Goal: Communication & Community: Answer question/provide support

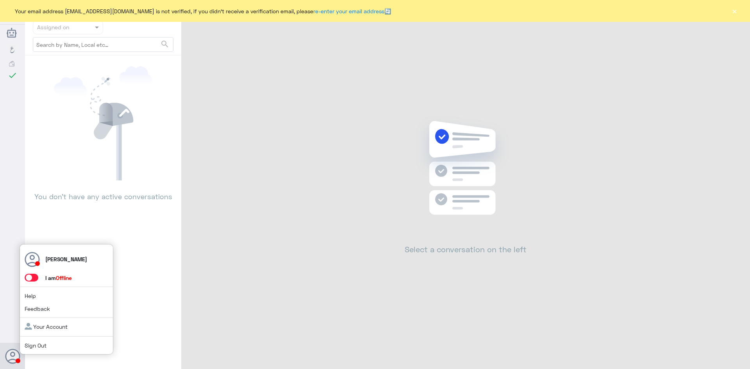
click at [36, 278] on span at bounding box center [32, 278] width 14 height 8
click at [0, 0] on input "checkbox" at bounding box center [0, 0] width 0 height 0
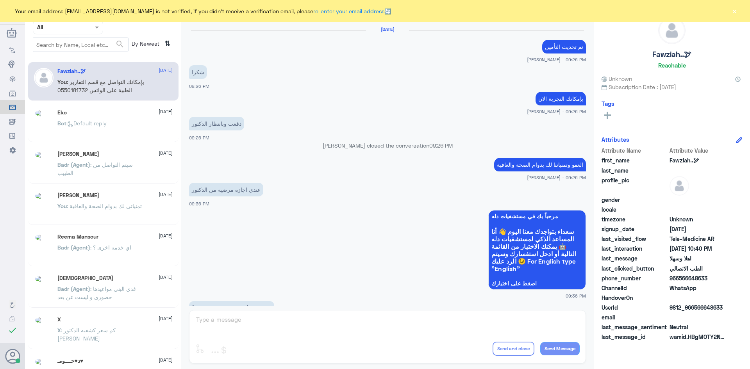
scroll to position [389, 0]
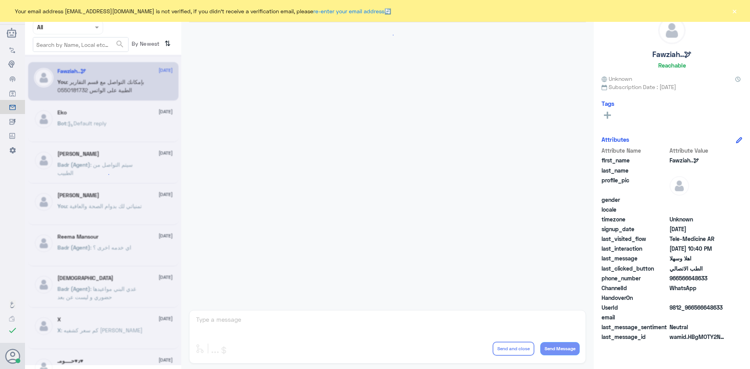
scroll to position [389, 0]
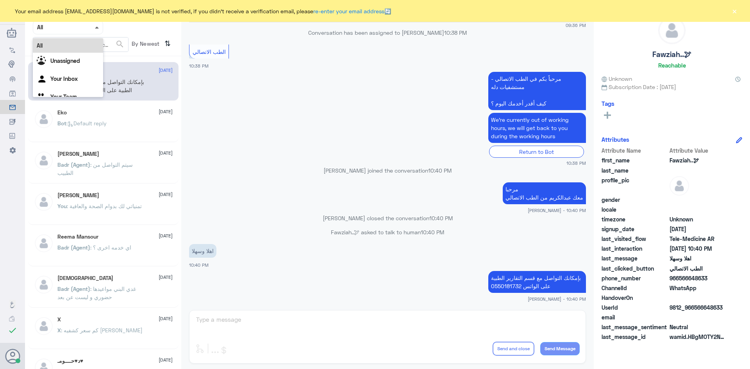
click at [97, 29] on span at bounding box center [98, 27] width 10 height 8
click at [77, 64] on b "Unassigned" at bounding box center [65, 60] width 30 height 7
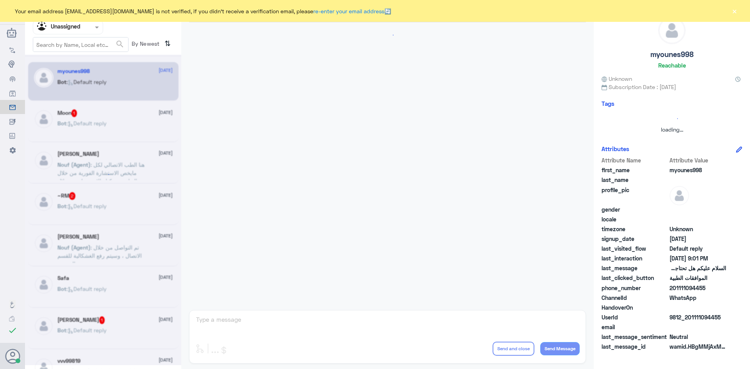
scroll to position [466, 0]
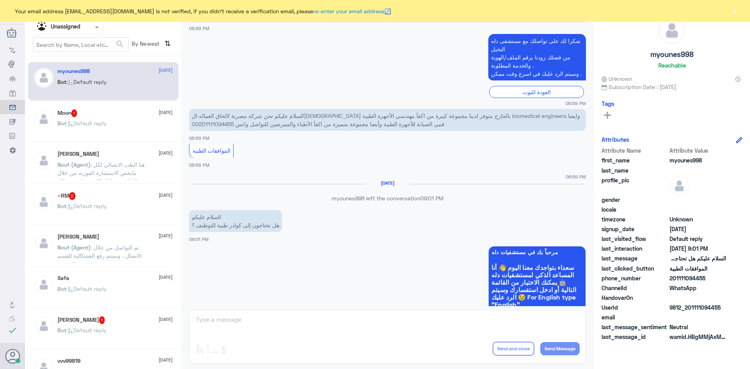
click at [116, 119] on div "Moon 1 [DATE] Bot : Default reply" at bounding box center [114, 123] width 115 height 29
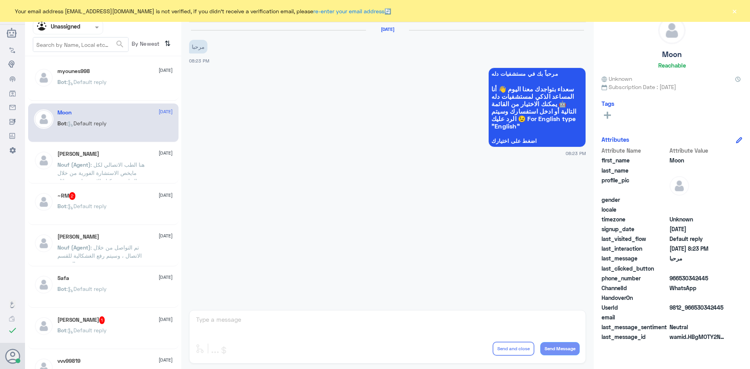
click at [113, 197] on div "~RM 2 [DATE]" at bounding box center [114, 196] width 115 height 8
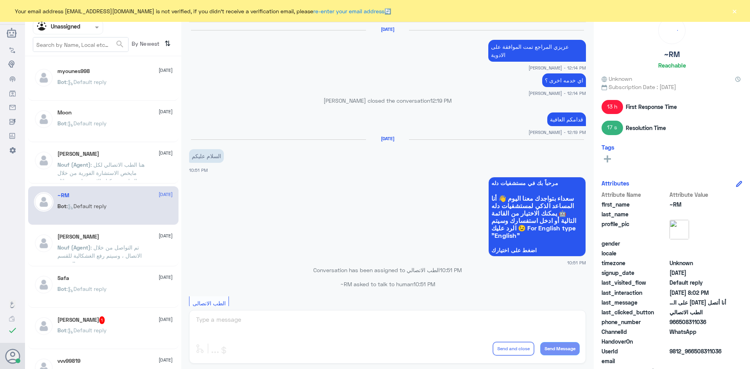
scroll to position [523, 0]
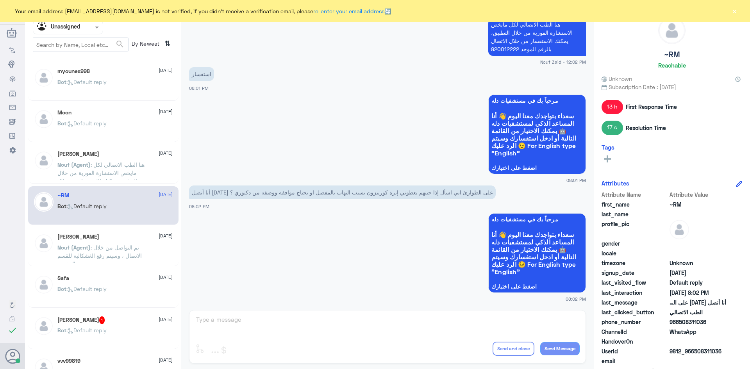
click at [116, 113] on div "Moon [DATE]" at bounding box center [114, 112] width 115 height 7
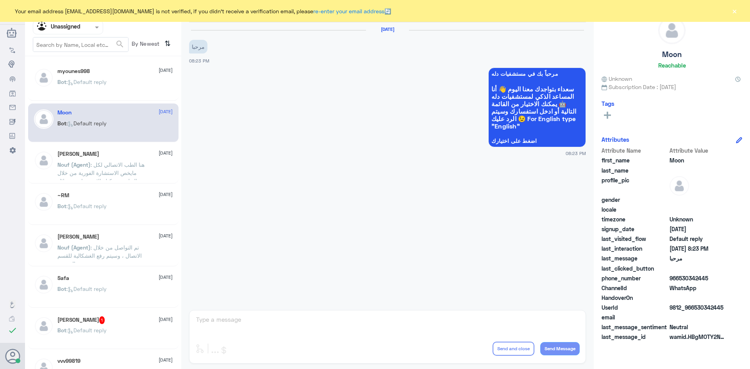
click at [127, 198] on div "~RM [DATE]" at bounding box center [114, 195] width 115 height 7
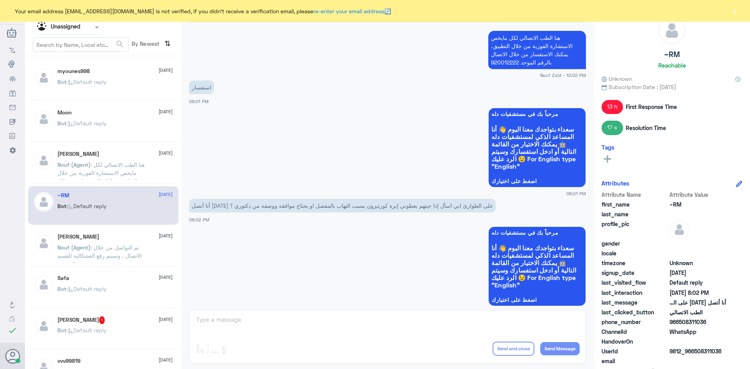
scroll to position [523, 0]
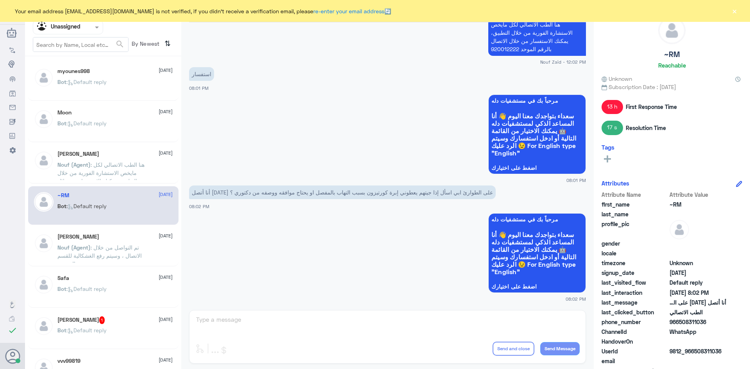
click at [115, 318] on div "[PERSON_NAME] 1 [DATE]" at bounding box center [114, 320] width 115 height 8
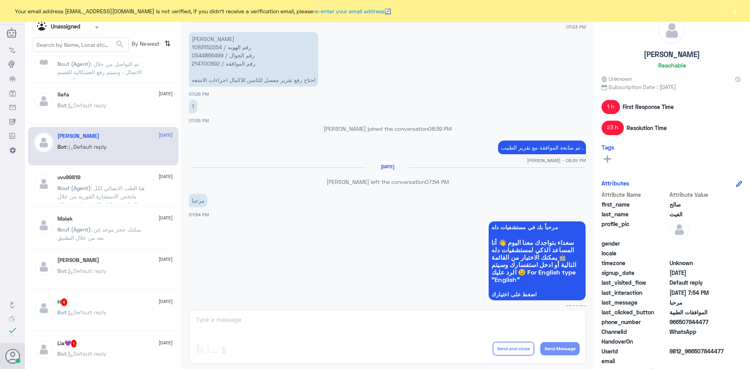
scroll to position [195, 0]
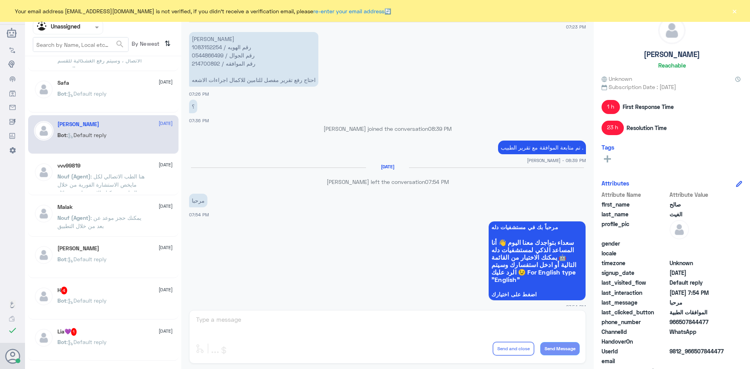
click at [125, 309] on div "Bot : Default reply" at bounding box center [114, 307] width 115 height 18
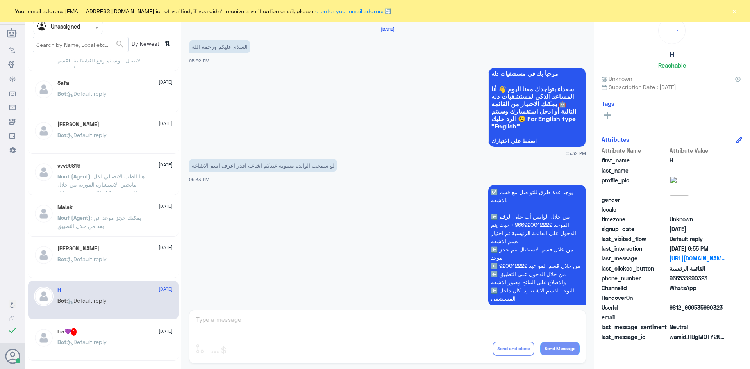
scroll to position [309, 0]
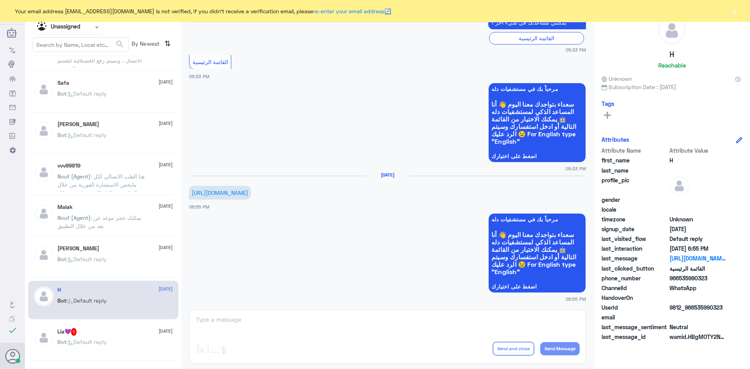
click at [130, 342] on div "Bot : Default reply" at bounding box center [114, 349] width 115 height 18
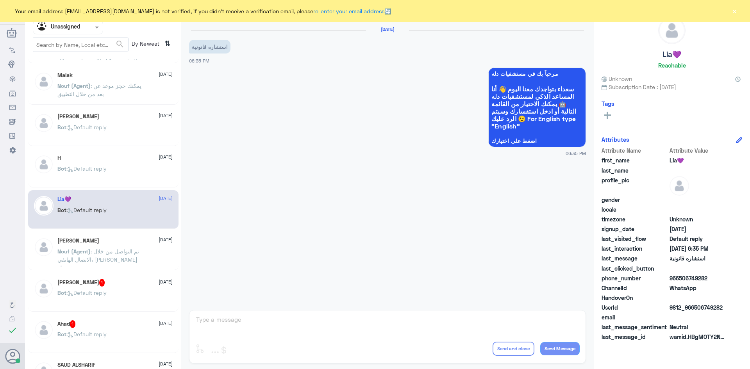
scroll to position [351, 0]
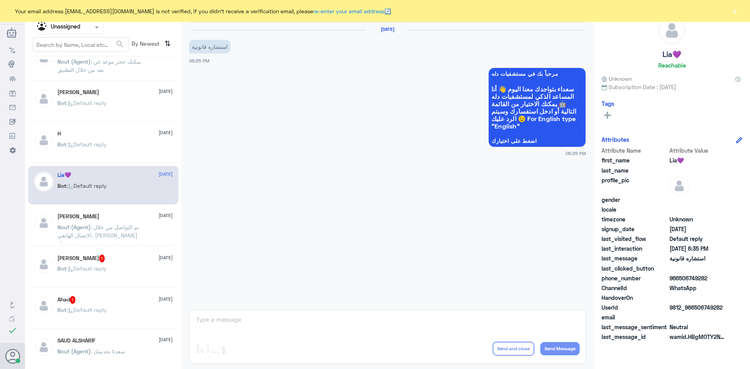
click at [128, 262] on div "Salha Alktheri 1 [DATE]" at bounding box center [114, 259] width 115 height 8
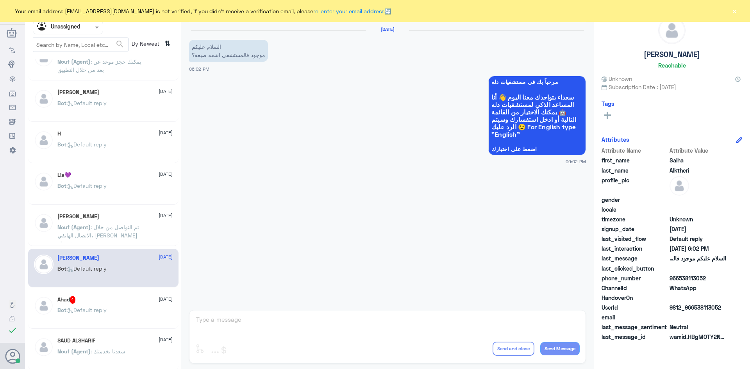
click at [133, 314] on div "Bot : Default reply" at bounding box center [114, 317] width 115 height 18
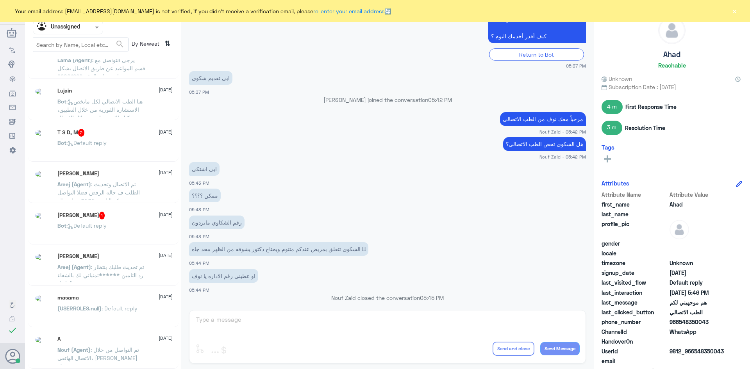
scroll to position [4, 0]
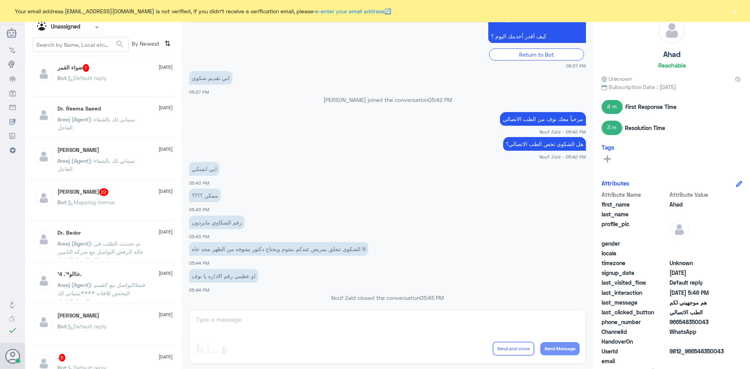
click at [117, 194] on div "[PERSON_NAME] 22 [DATE]" at bounding box center [114, 192] width 115 height 8
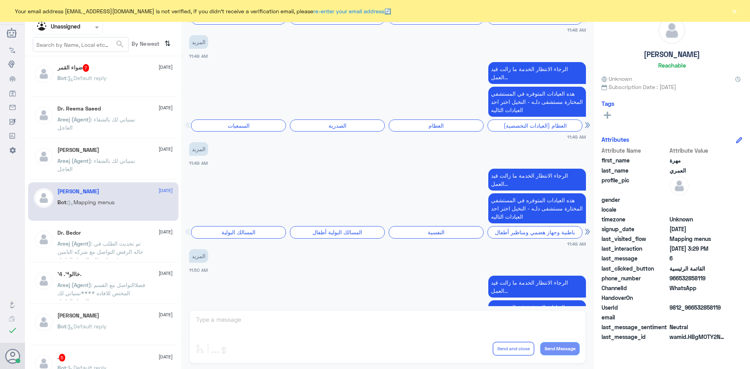
scroll to position [106, 0]
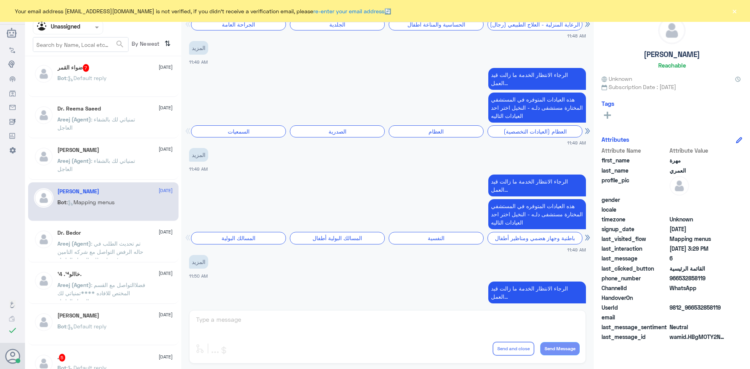
click at [111, 85] on div "Bot : Default reply" at bounding box center [114, 85] width 115 height 18
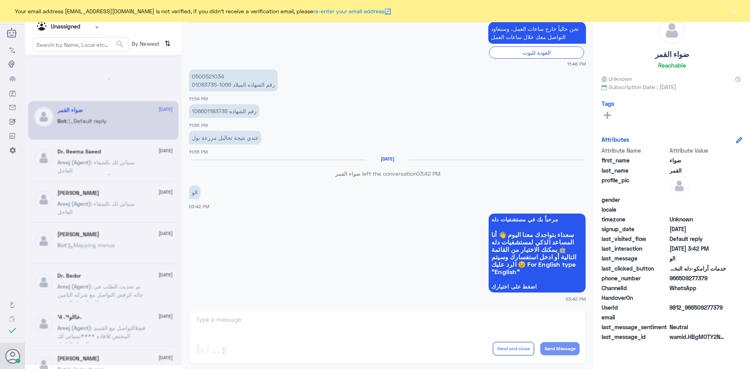
scroll to position [4, 0]
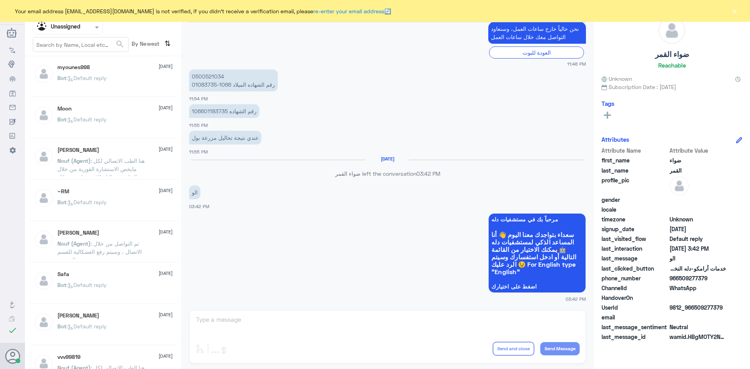
click at [94, 29] on span at bounding box center [98, 27] width 10 height 8
click at [78, 44] on div "All" at bounding box center [68, 45] width 70 height 14
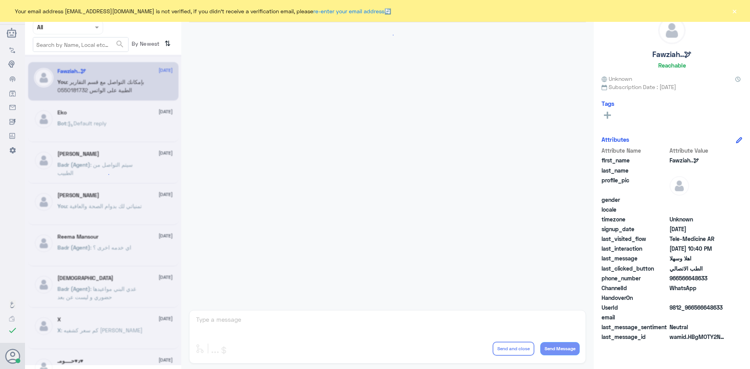
scroll to position [389, 0]
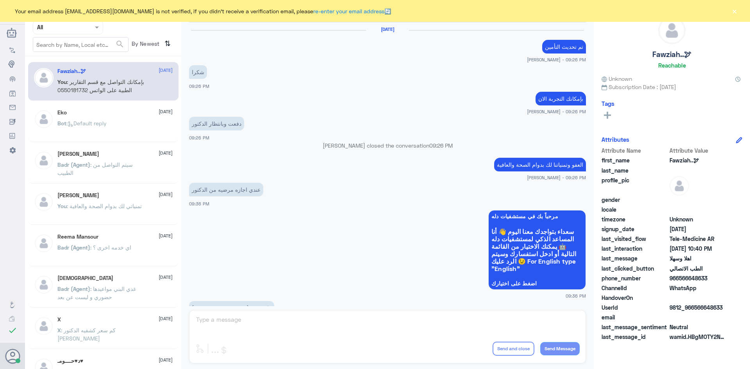
scroll to position [389, 0]
